Goal: Task Accomplishment & Management: Manage account settings

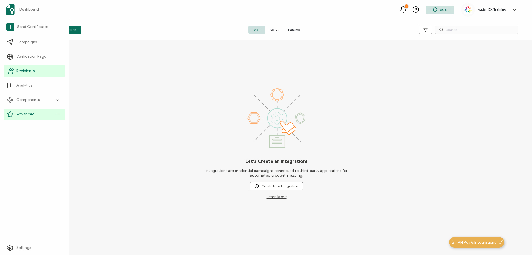
click at [18, 72] on span "Recipients" at bounding box center [25, 71] width 18 height 6
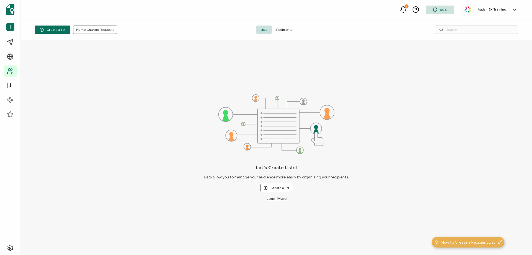
click at [285, 33] on span "Recipients" at bounding box center [284, 30] width 25 height 8
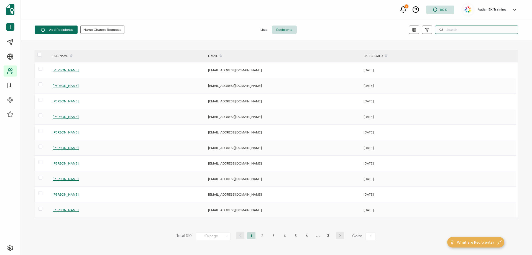
click at [451, 29] on input "text" at bounding box center [476, 30] width 83 height 8
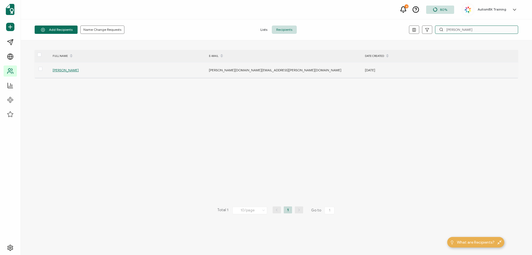
type input "[PERSON_NAME]"
click at [73, 70] on span "[PERSON_NAME]" at bounding box center [66, 70] width 26 height 4
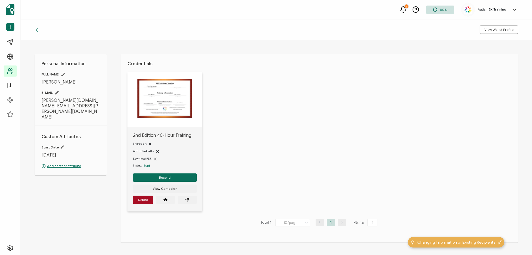
click at [57, 91] on icon at bounding box center [57, 93] width 4 height 4
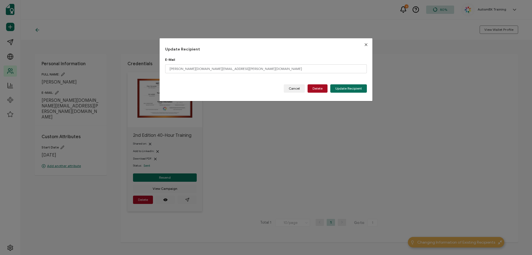
click at [364, 43] on icon "Close" at bounding box center [366, 44] width 4 height 4
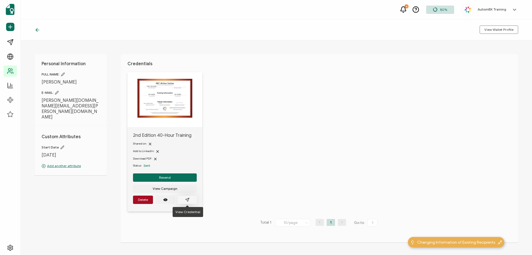
click at [184, 200] on button "button" at bounding box center [187, 199] width 19 height 8
